Goal: Task Accomplishment & Management: Complete application form

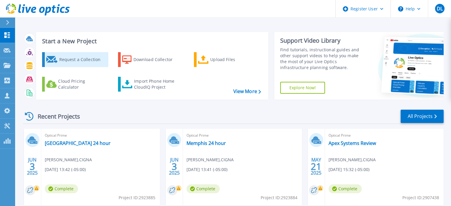
click at [84, 60] on div "Request a Collection" at bounding box center [82, 60] width 47 height 12
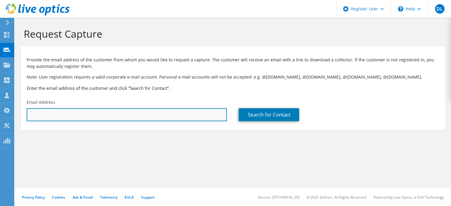
click at [66, 112] on input "text" at bounding box center [127, 114] width 200 height 13
paste input "[EMAIL_ADDRESS][DOMAIN_NAME]"
type input "[EMAIL_ADDRESS][DOMAIN_NAME]"
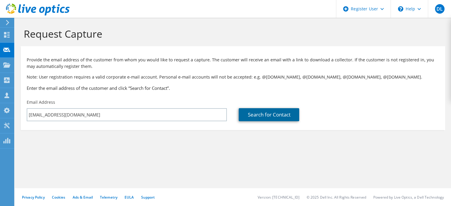
click at [257, 113] on link "Search for Contact" at bounding box center [269, 114] width 60 height 13
type input "7990814"
type input "[PERSON_NAME]"
type input "Nordsletten"
type input "[GEOGRAPHIC_DATA]"
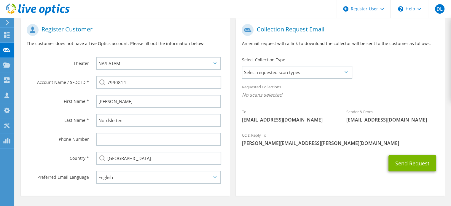
scroll to position [119, 0]
click at [287, 74] on span "Select requested scan types" at bounding box center [296, 72] width 109 height 12
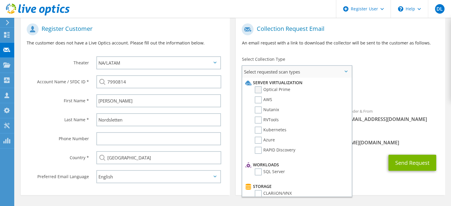
click at [269, 92] on label "Optical Prime" at bounding box center [273, 89] width 36 height 7
click at [0, 0] on input "Optical Prime" at bounding box center [0, 0] width 0 height 0
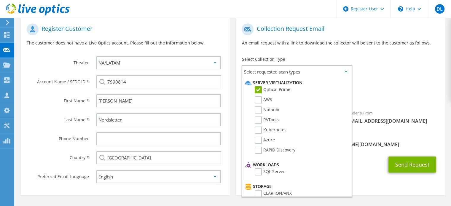
click at [395, 95] on span "Optical Prime" at bounding box center [340, 96] width 197 height 10
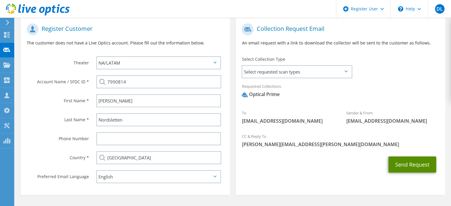
click at [408, 165] on button "Send Request" at bounding box center [412, 164] width 48 height 16
